Goal: Check status: Check status

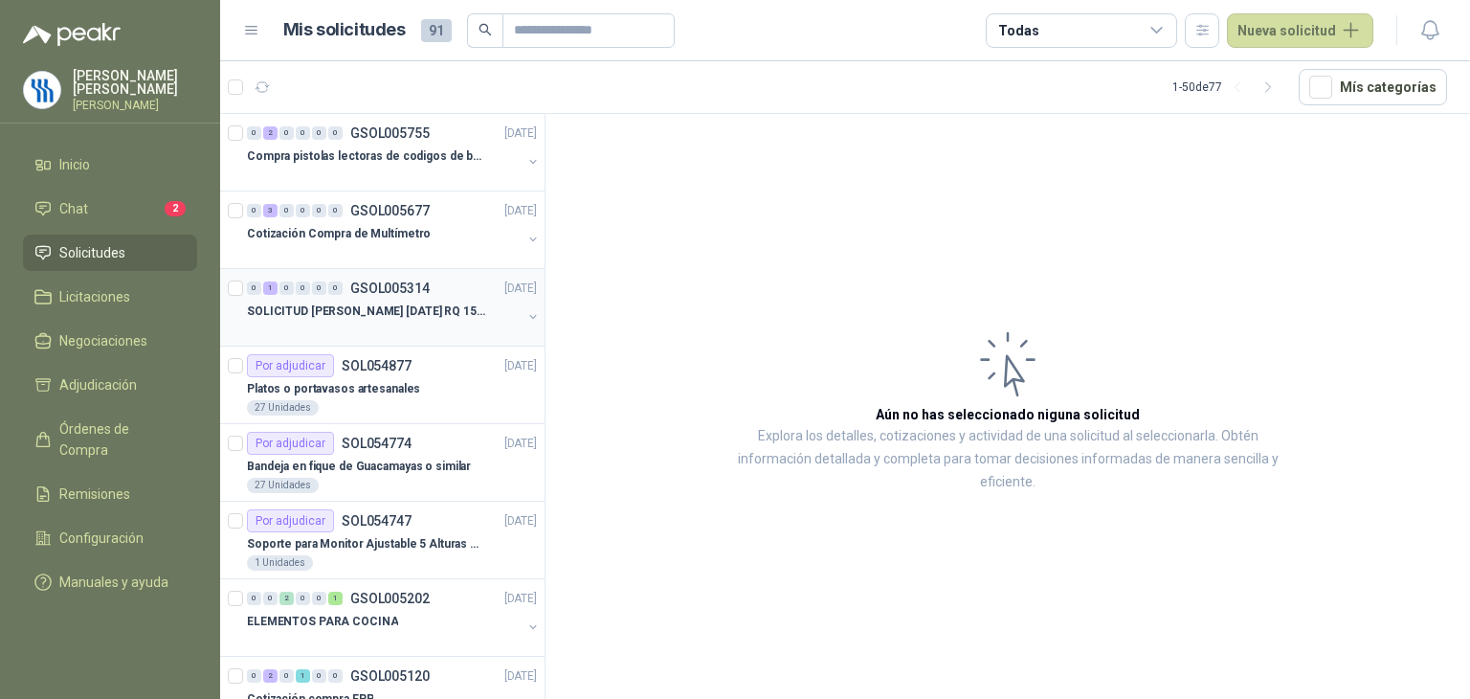
click at [437, 324] on div at bounding box center [384, 330] width 275 height 15
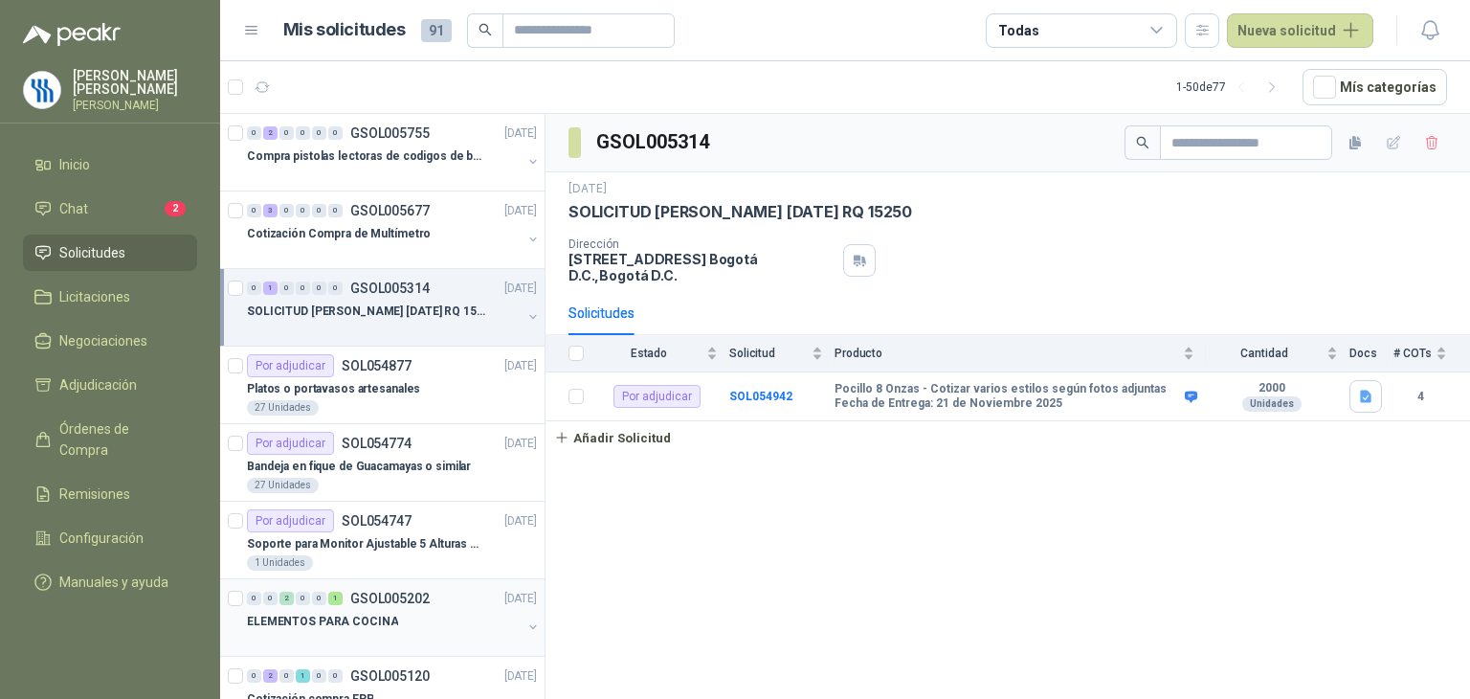
click at [382, 624] on p "ELEMENTOS PARA COCINA" at bounding box center [322, 622] width 151 height 18
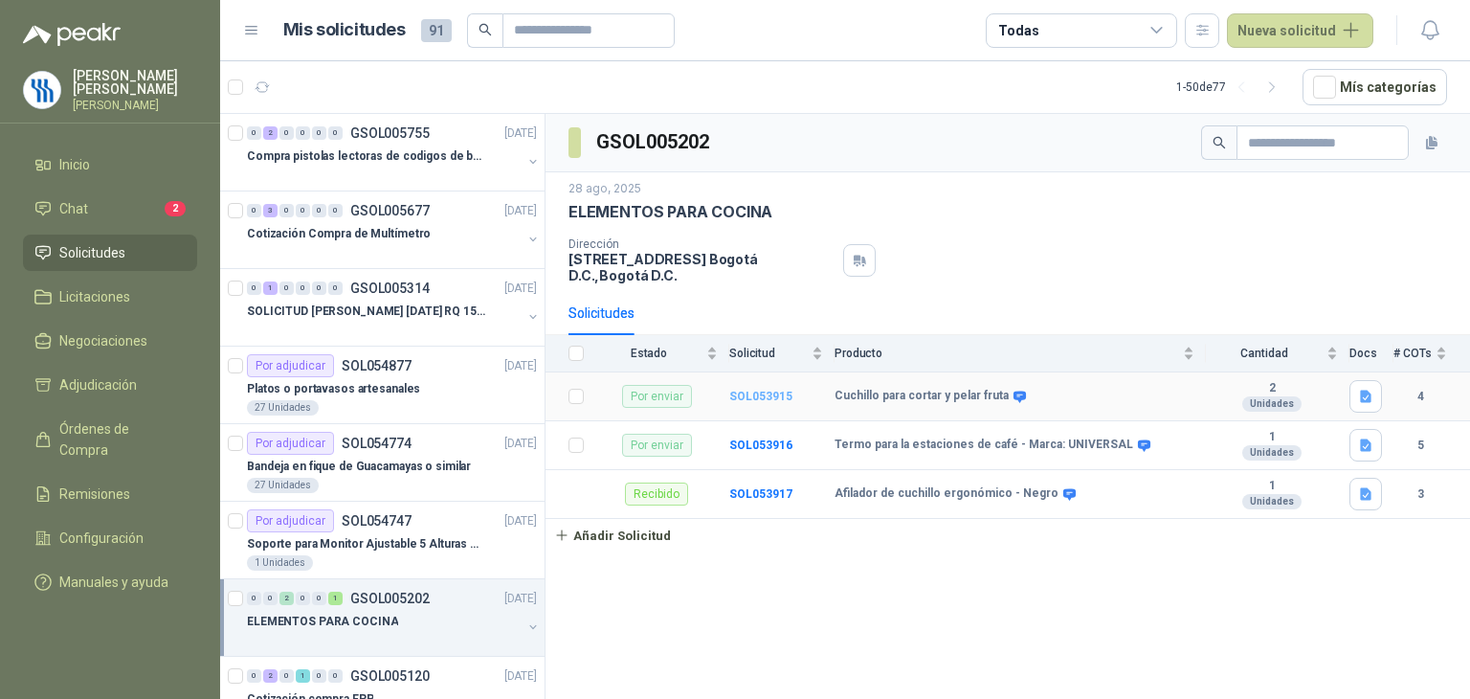
click at [762, 395] on b "SOL053915" at bounding box center [760, 396] width 63 height 13
